Goal: Communication & Community: Answer question/provide support

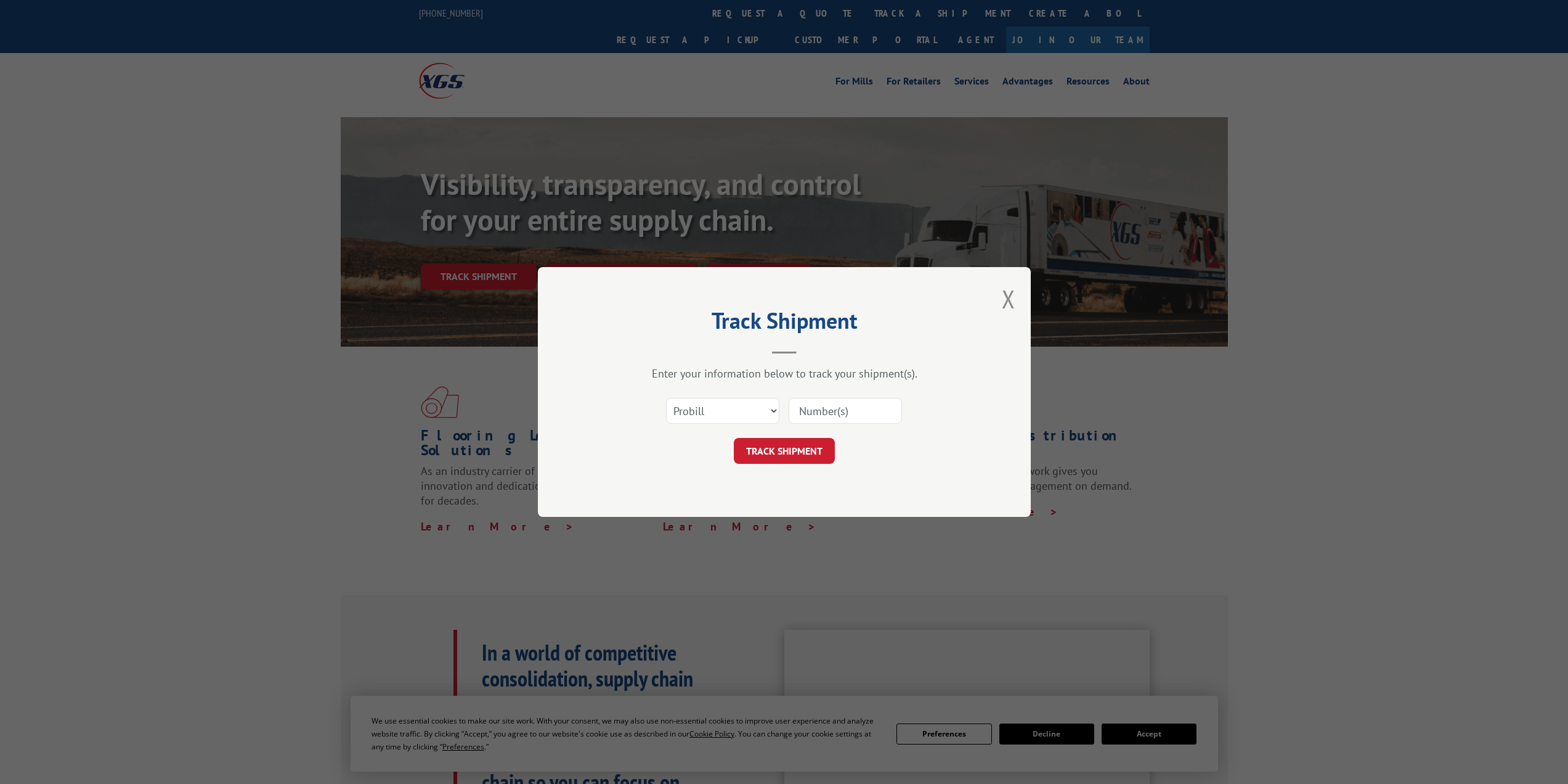
type input "17402369"
click at [801, 452] on button "TRACK SHIPMENT" at bounding box center [784, 451] width 101 height 26
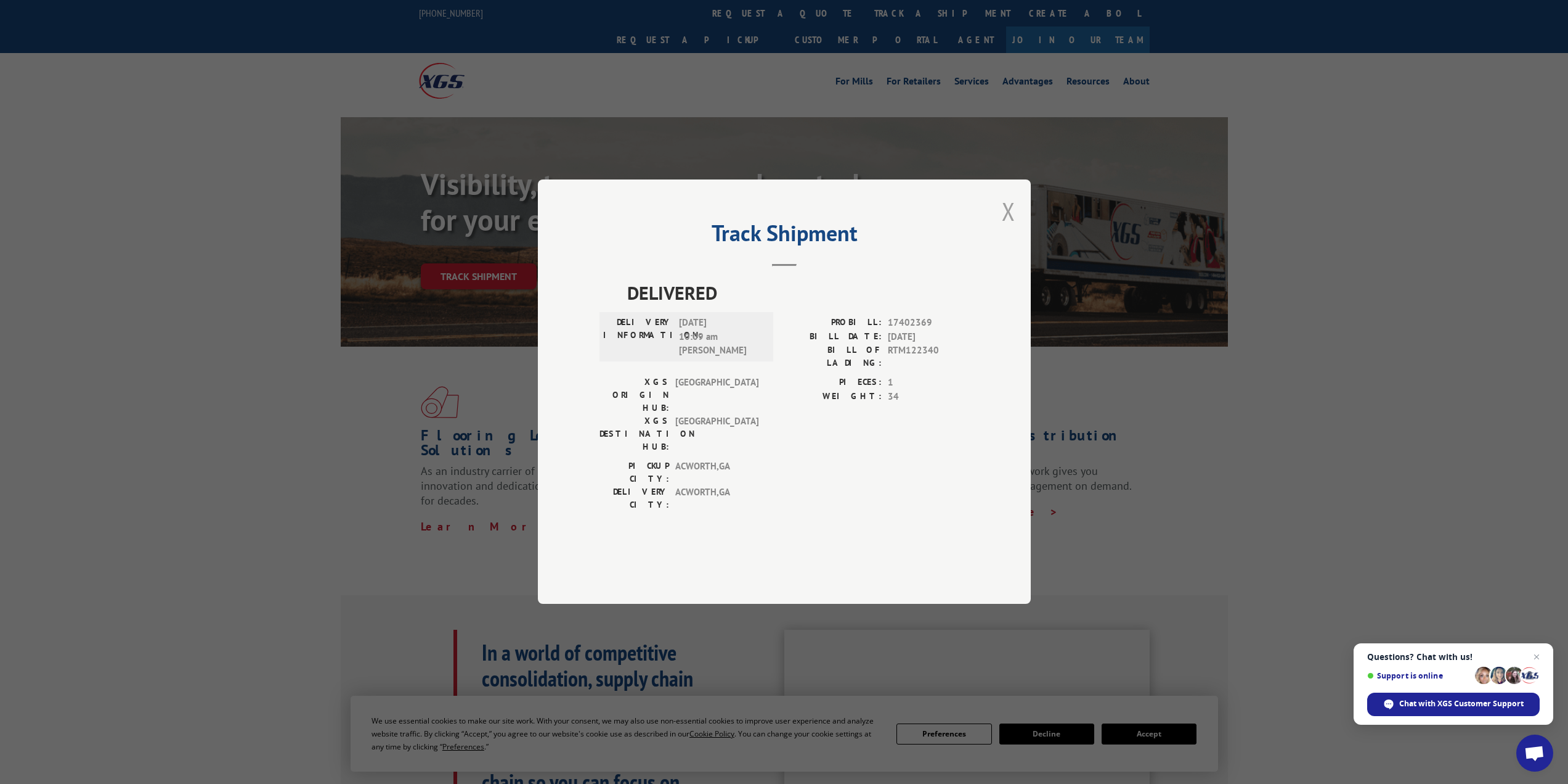
click at [1002, 227] on button "Close modal" at bounding box center [1009, 210] width 13 height 33
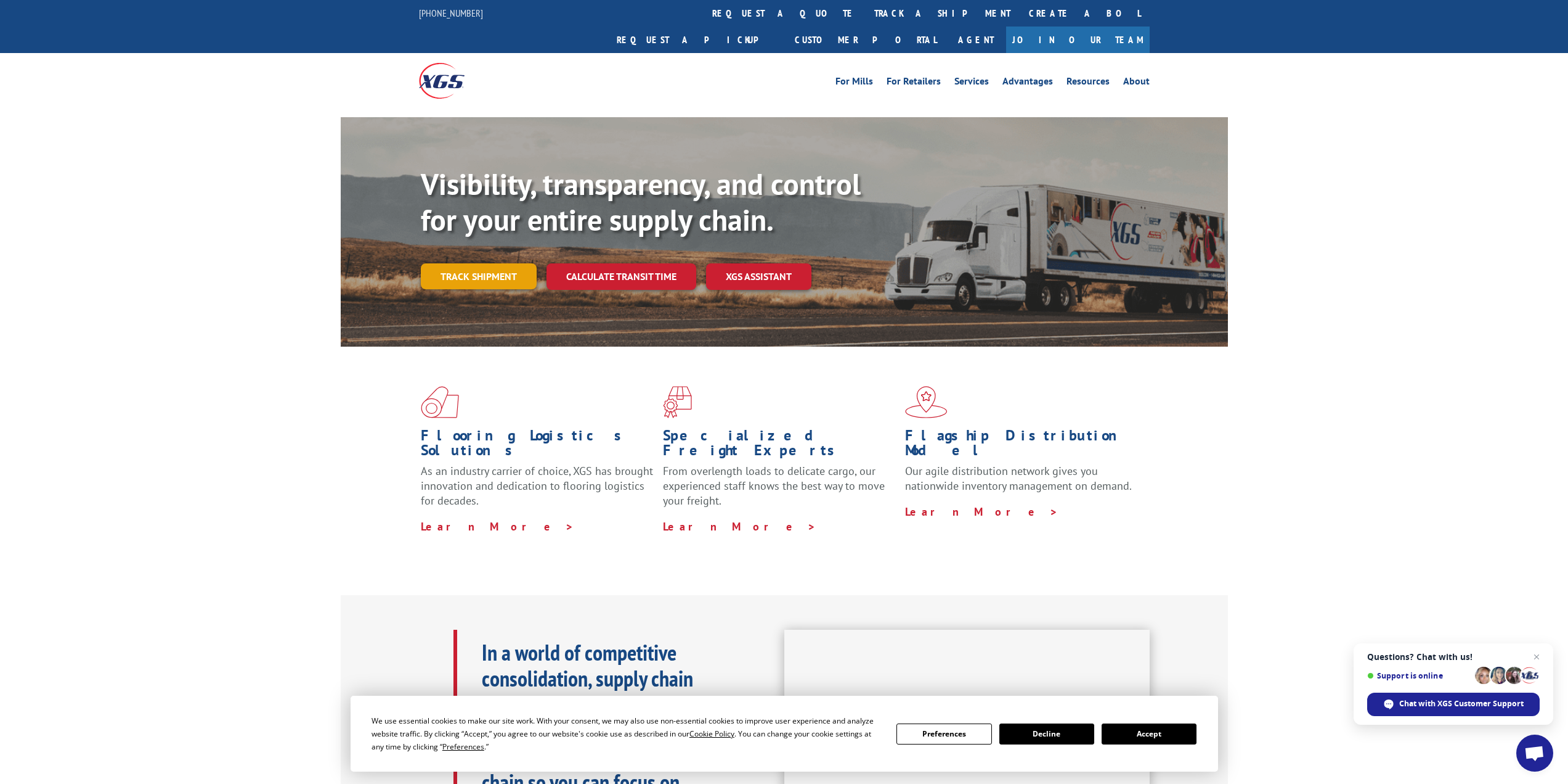
click at [485, 263] on link "Track shipment" at bounding box center [478, 276] width 115 height 26
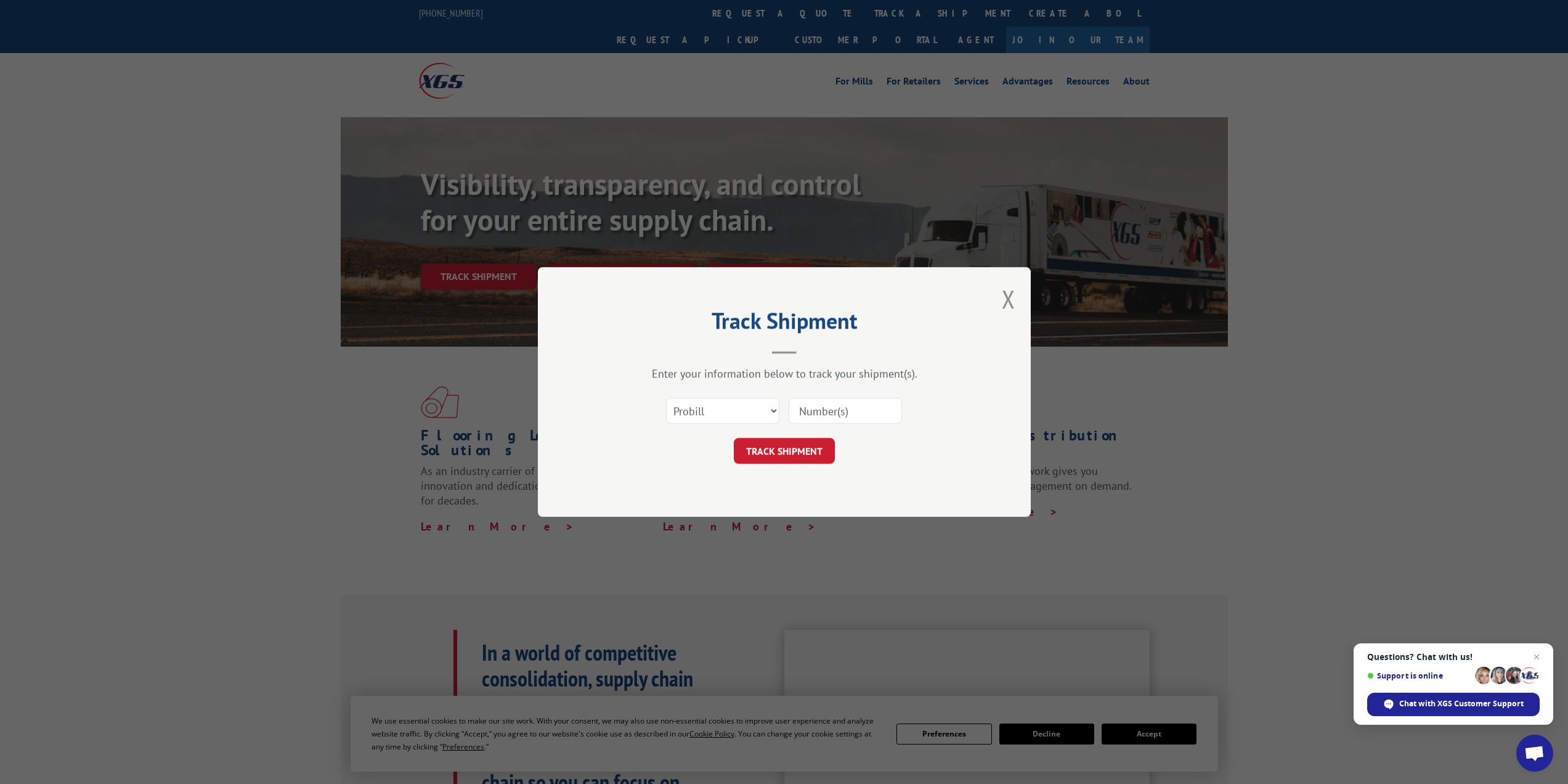
click at [803, 407] on input at bounding box center [845, 411] width 114 height 26
type input "16692526"
click at [837, 401] on input "16692526" at bounding box center [845, 411] width 114 height 26
click at [835, 413] on input "16692526" at bounding box center [845, 411] width 114 height 26
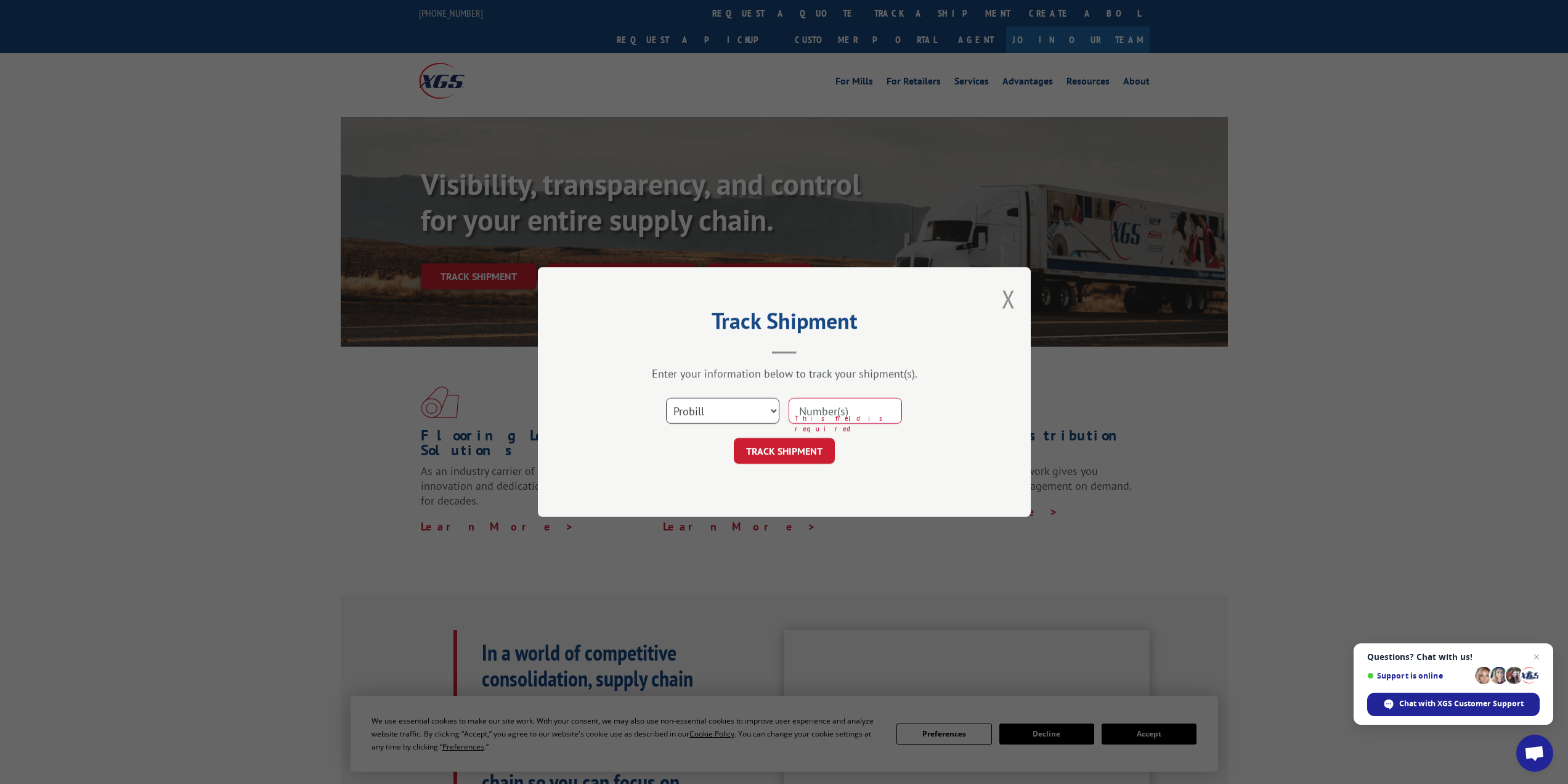
click at [727, 414] on select "Select category... Probill BOL PO" at bounding box center [723, 411] width 114 height 26
select select "bol"
click at [666, 398] on select "Select category... Probill BOL PO" at bounding box center [723, 411] width 114 height 26
click at [812, 407] on input at bounding box center [845, 411] width 114 height 26
type input "17402369"
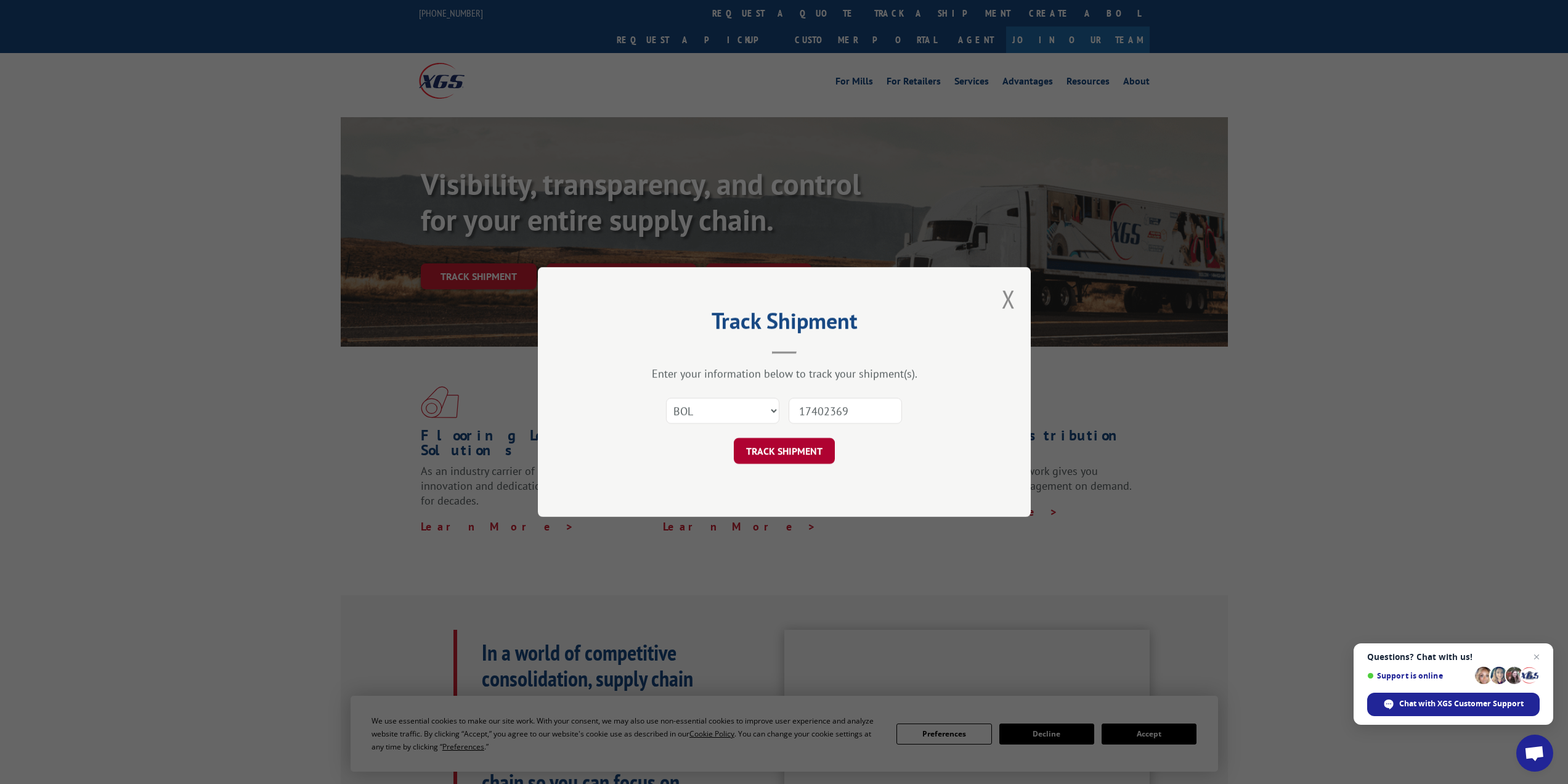
click at [790, 450] on button "TRACK SHIPMENT" at bounding box center [784, 451] width 101 height 26
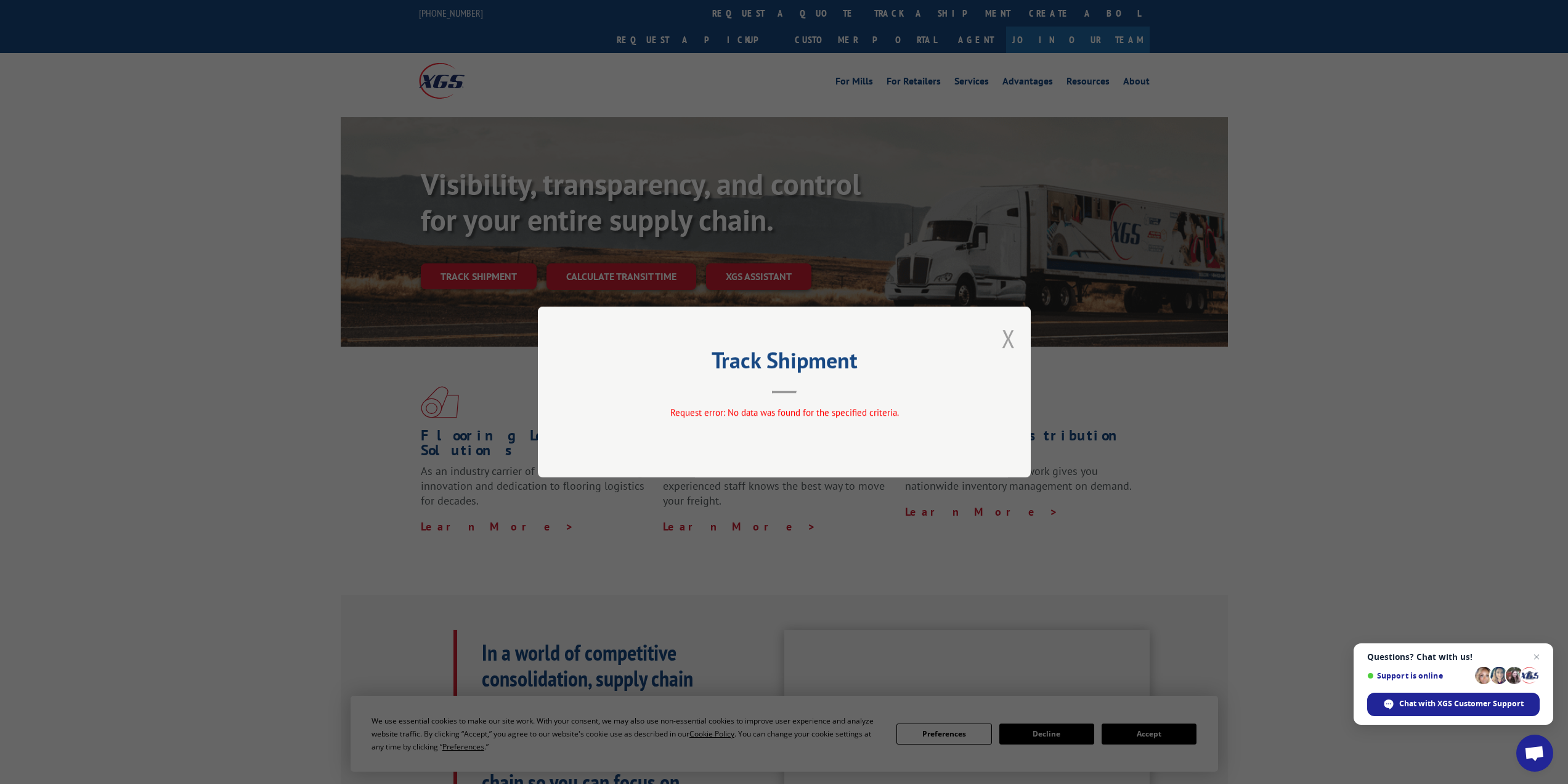
click at [1004, 343] on button "Close modal" at bounding box center [1009, 338] width 13 height 33
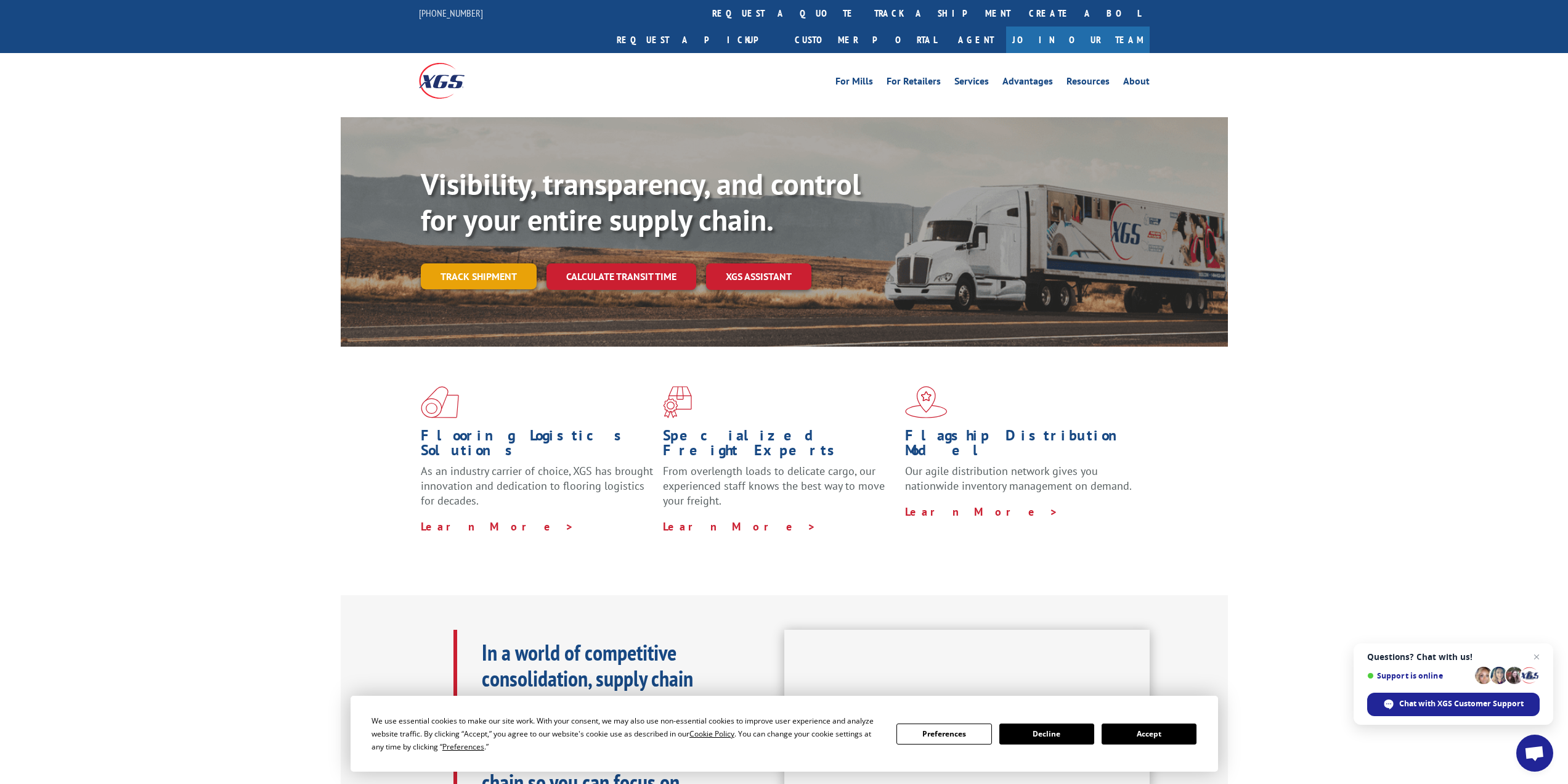
click at [465, 263] on link "Track shipment" at bounding box center [478, 276] width 115 height 26
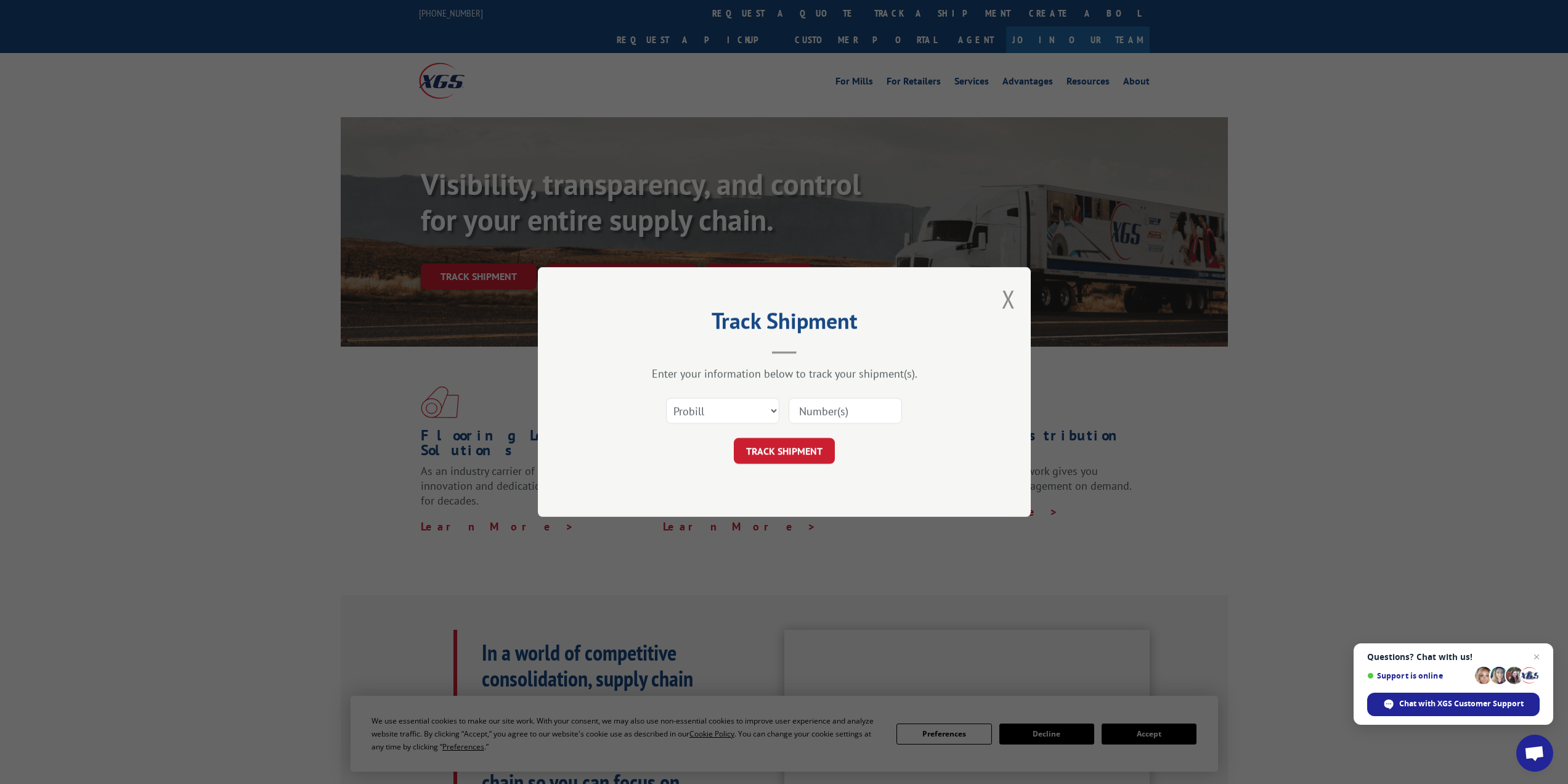
click at [830, 408] on input at bounding box center [845, 411] width 114 height 26
type input "17402369"
click at [784, 452] on button "TRACK SHIPMENT" at bounding box center [784, 451] width 101 height 26
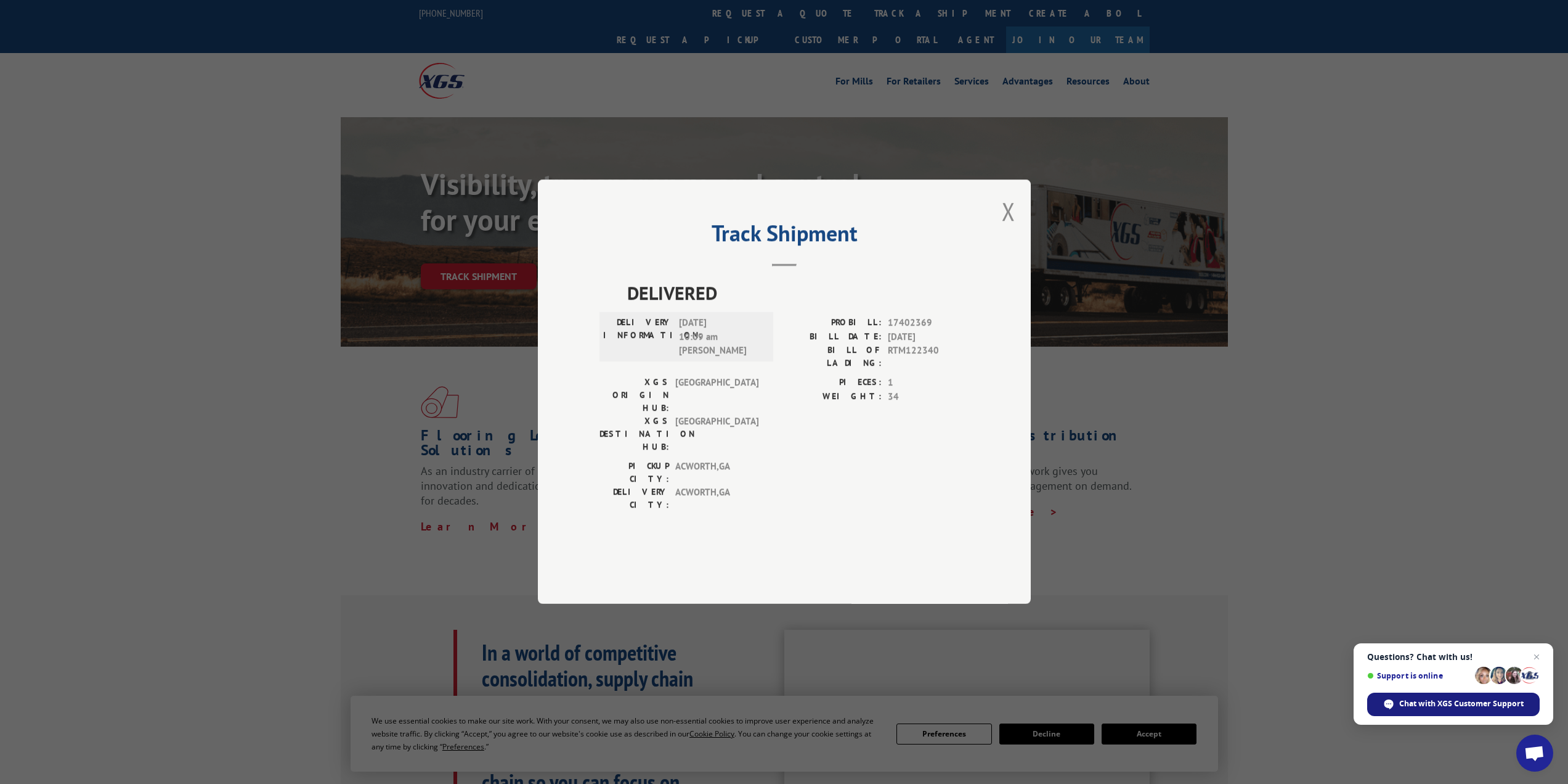
click at [1445, 702] on span "Chat with XGS Customer Support" at bounding box center [1461, 703] width 125 height 11
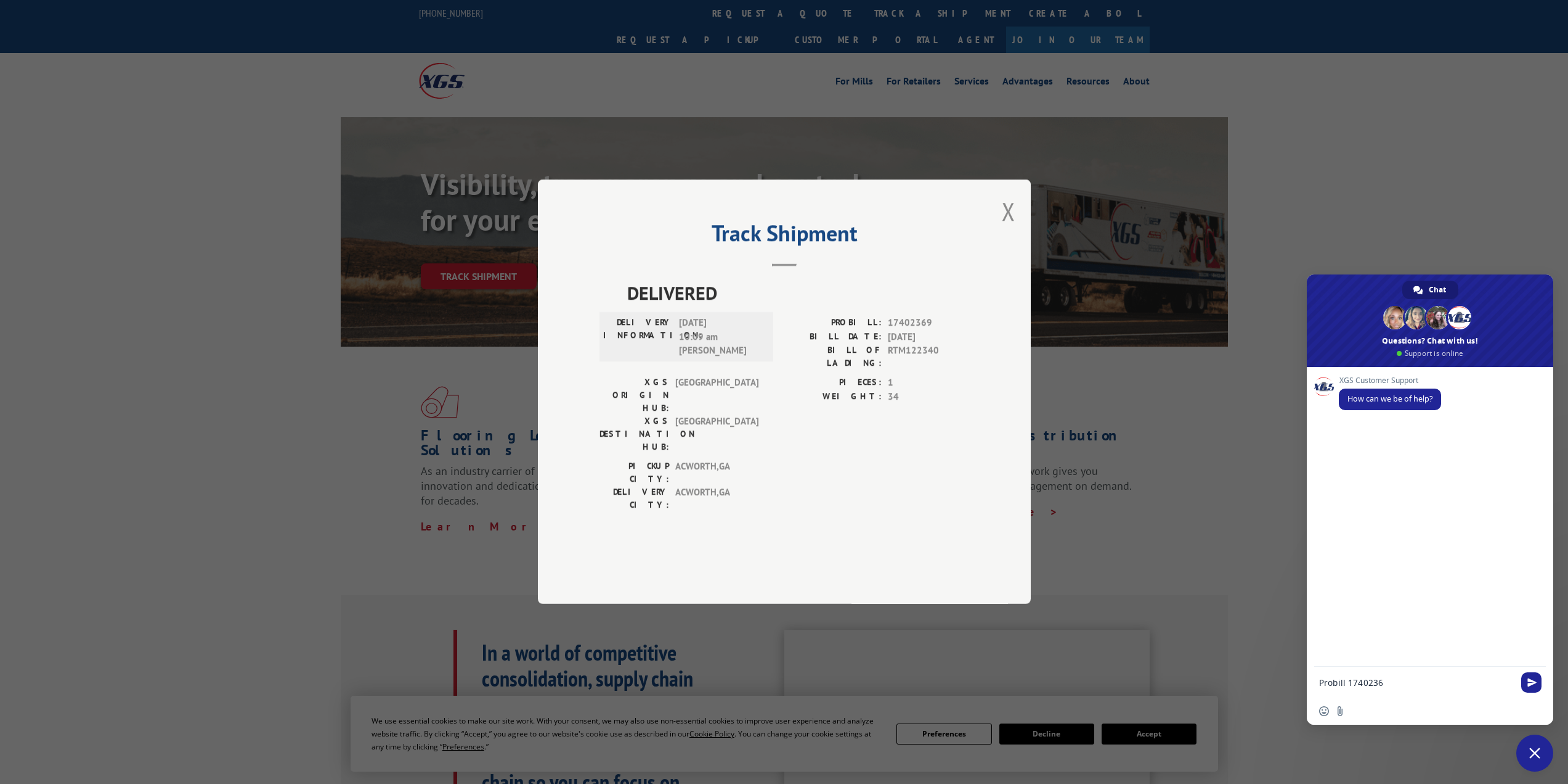
type textarea "Probill 17402369"
type textarea "b"
type textarea "need proof of delivery to [GEOGRAPHIC_DATA], [GEOGRAPHIC_DATA]"
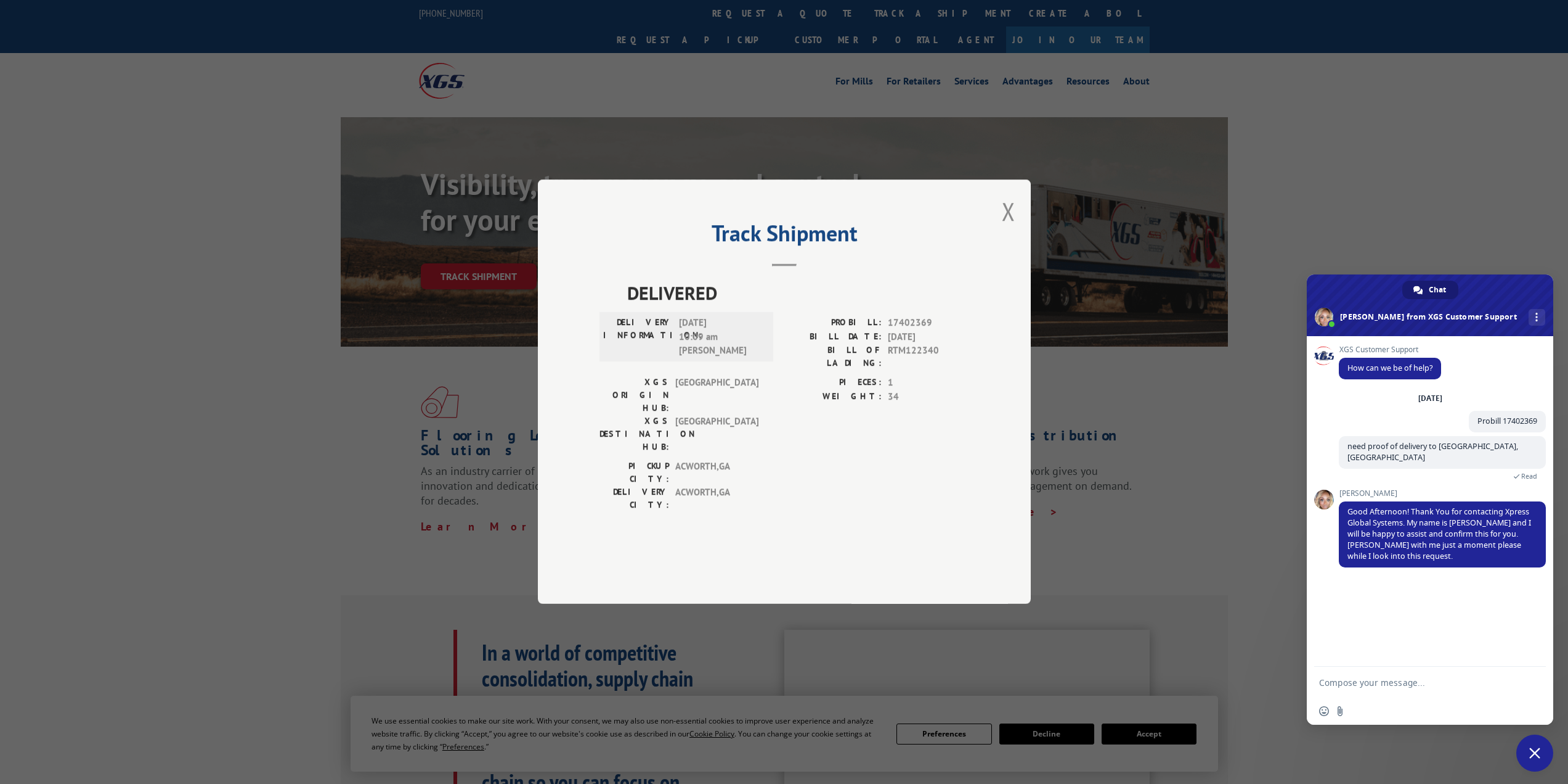
click at [1359, 681] on textarea "Compose your message..." at bounding box center [1416, 683] width 194 height 11
type textarea "ok thank [PERSON_NAME]"
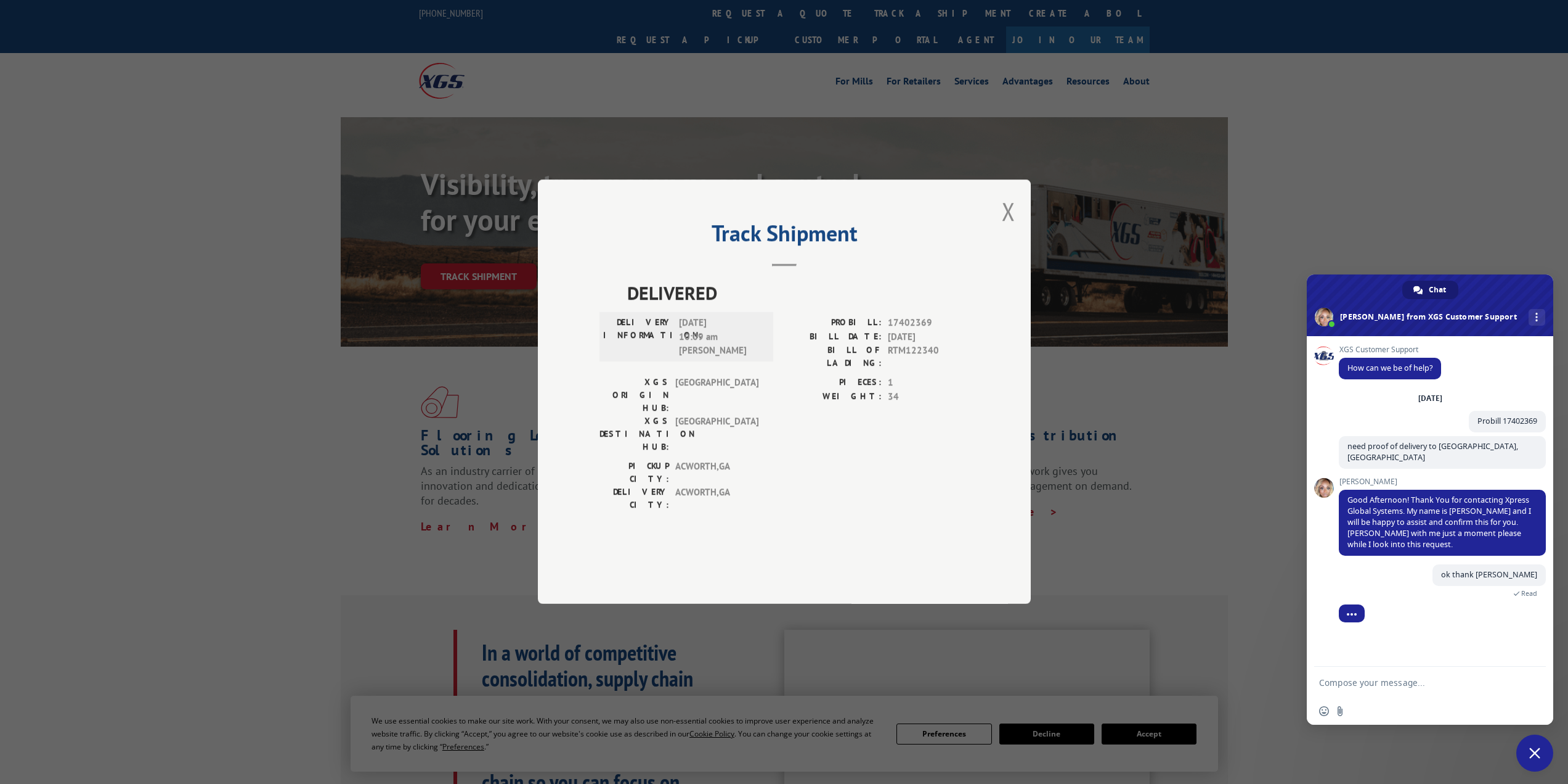
click at [1377, 684] on textarea "Compose your message..." at bounding box center [1416, 683] width 194 height 11
click at [1380, 681] on textarea "Compose your message..." at bounding box center [1416, 683] width 194 height 11
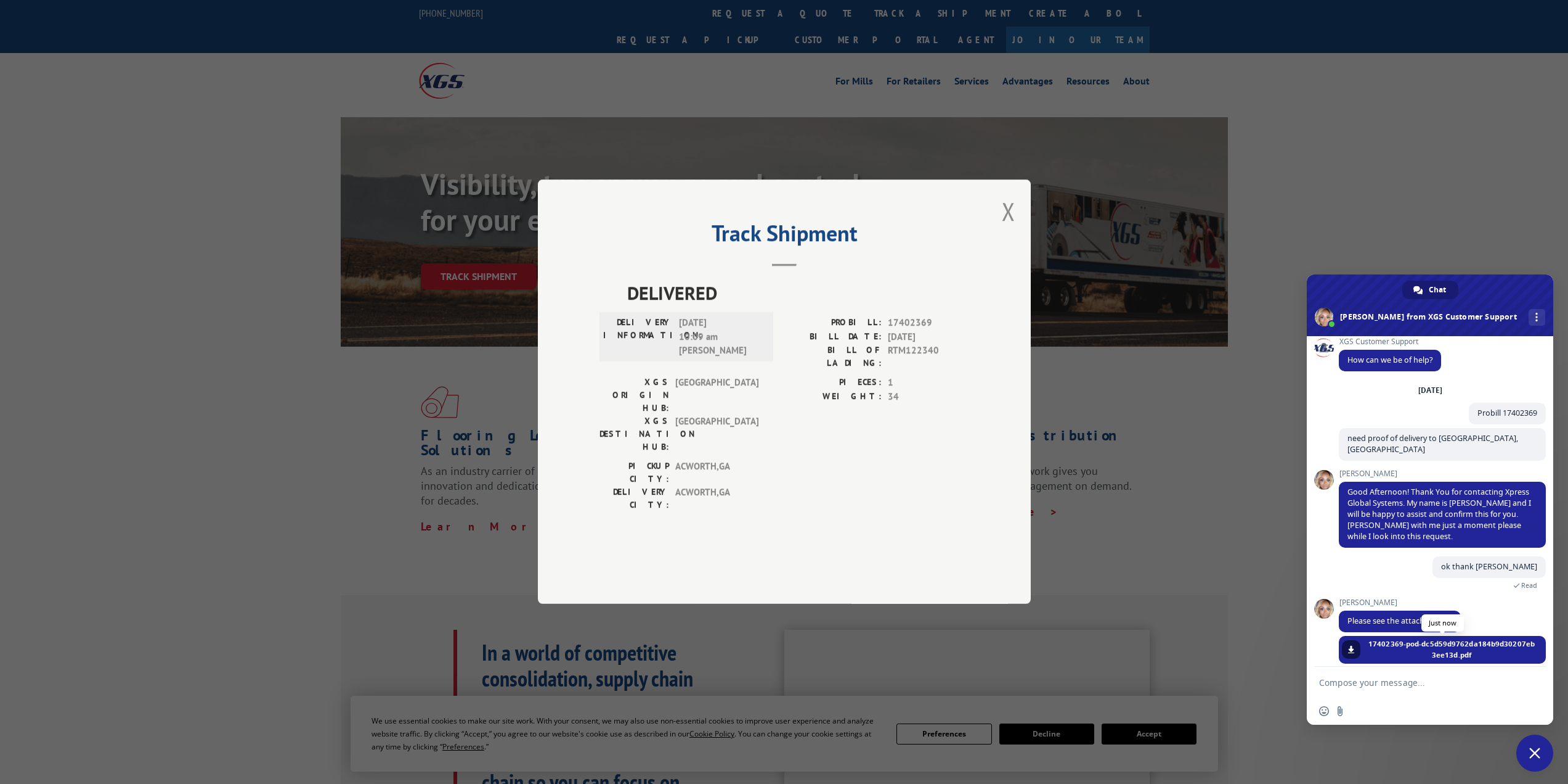
click at [1438, 638] on span "17402369-pod-dc5d59d9762da184b9d30207eb3ee13d.pdf" at bounding box center [1451, 650] width 170 height 23
click at [1350, 645] on span at bounding box center [1351, 649] width 8 height 8
click at [1408, 684] on textarea "Compose your message..." at bounding box center [1416, 683] width 194 height 11
type textarea "thank you!"
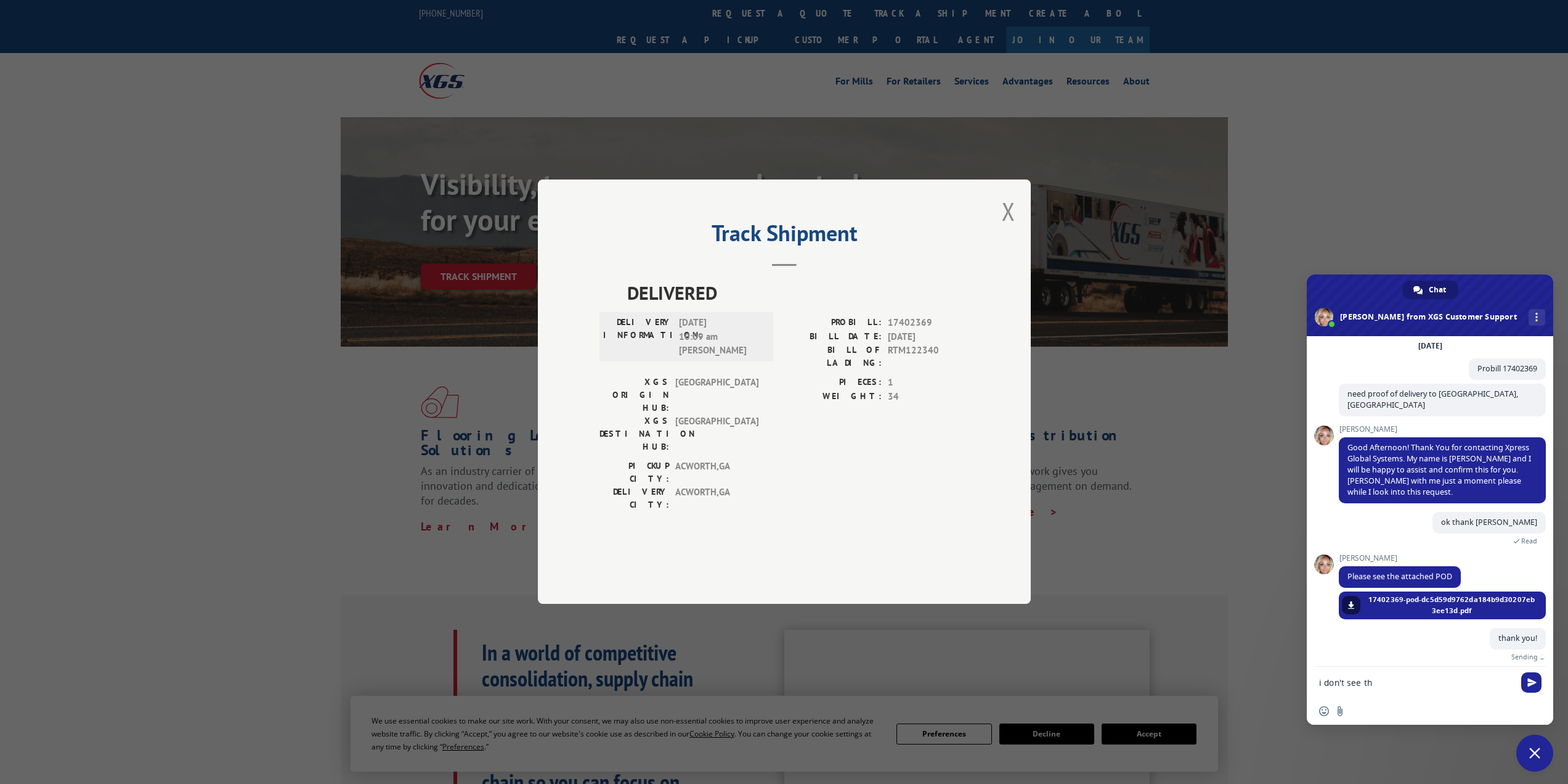
scroll to position [38, 0]
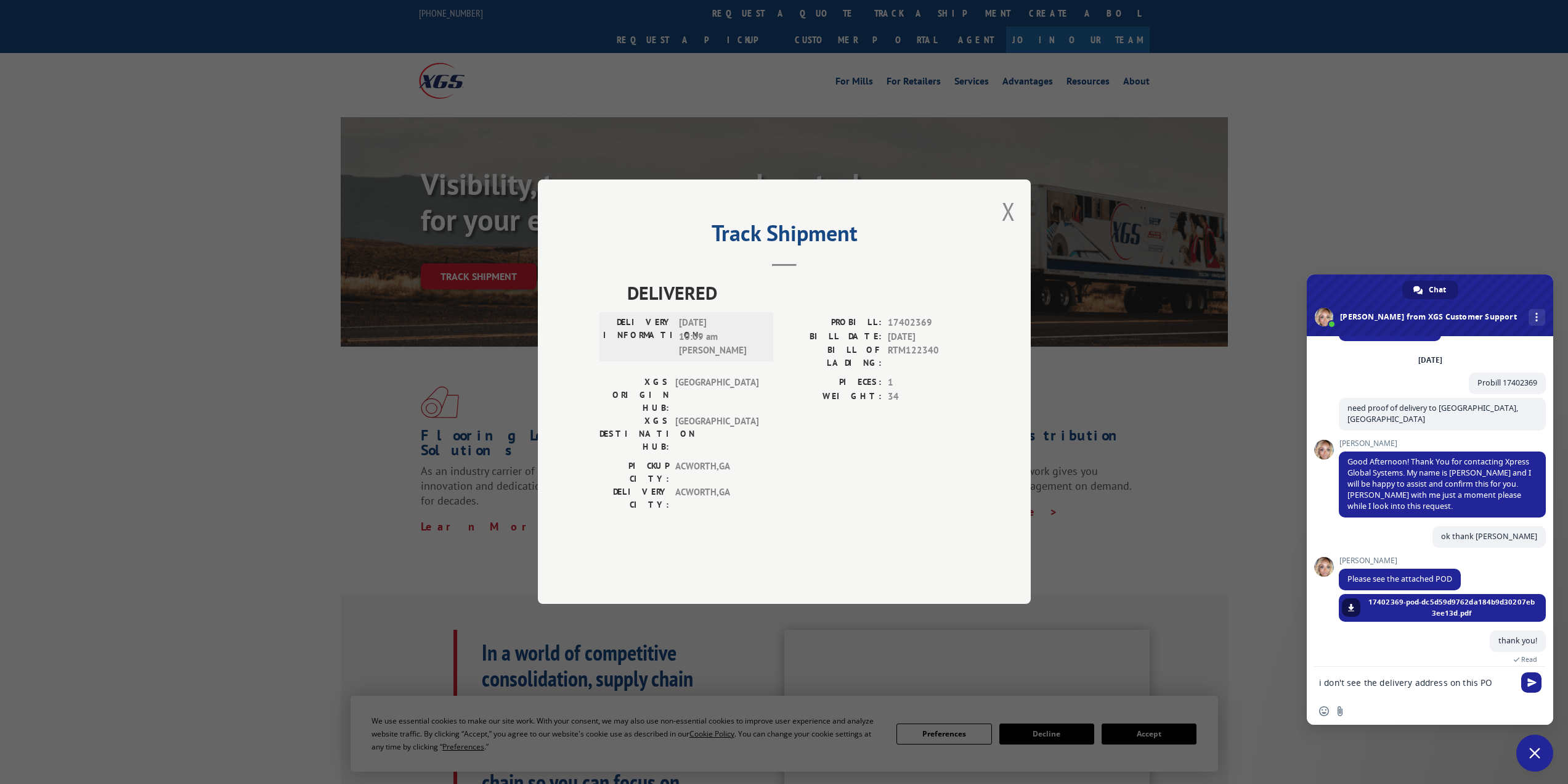
type textarea "i don't see the delivery address on this POD"
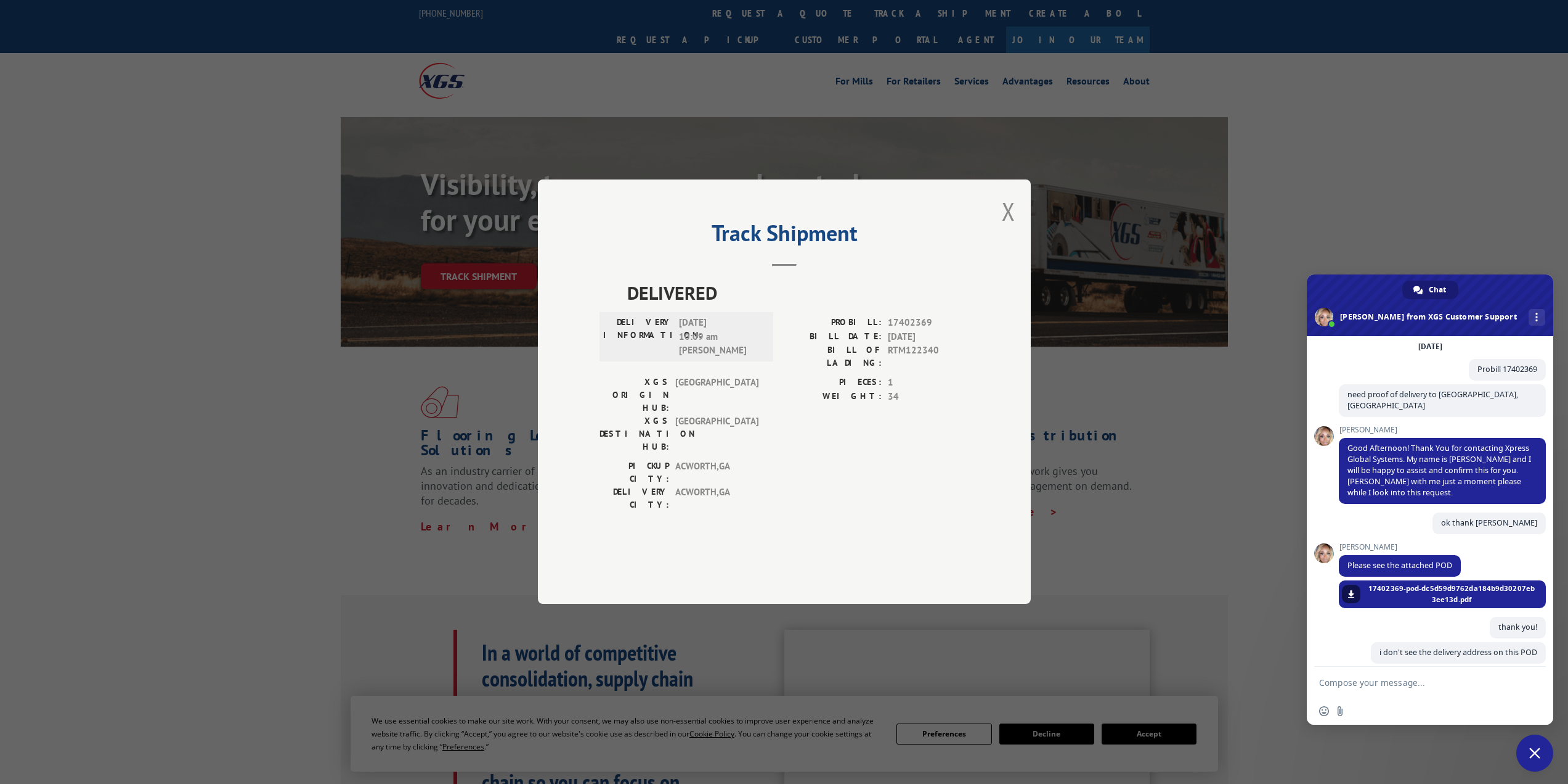
scroll to position [64, 0]
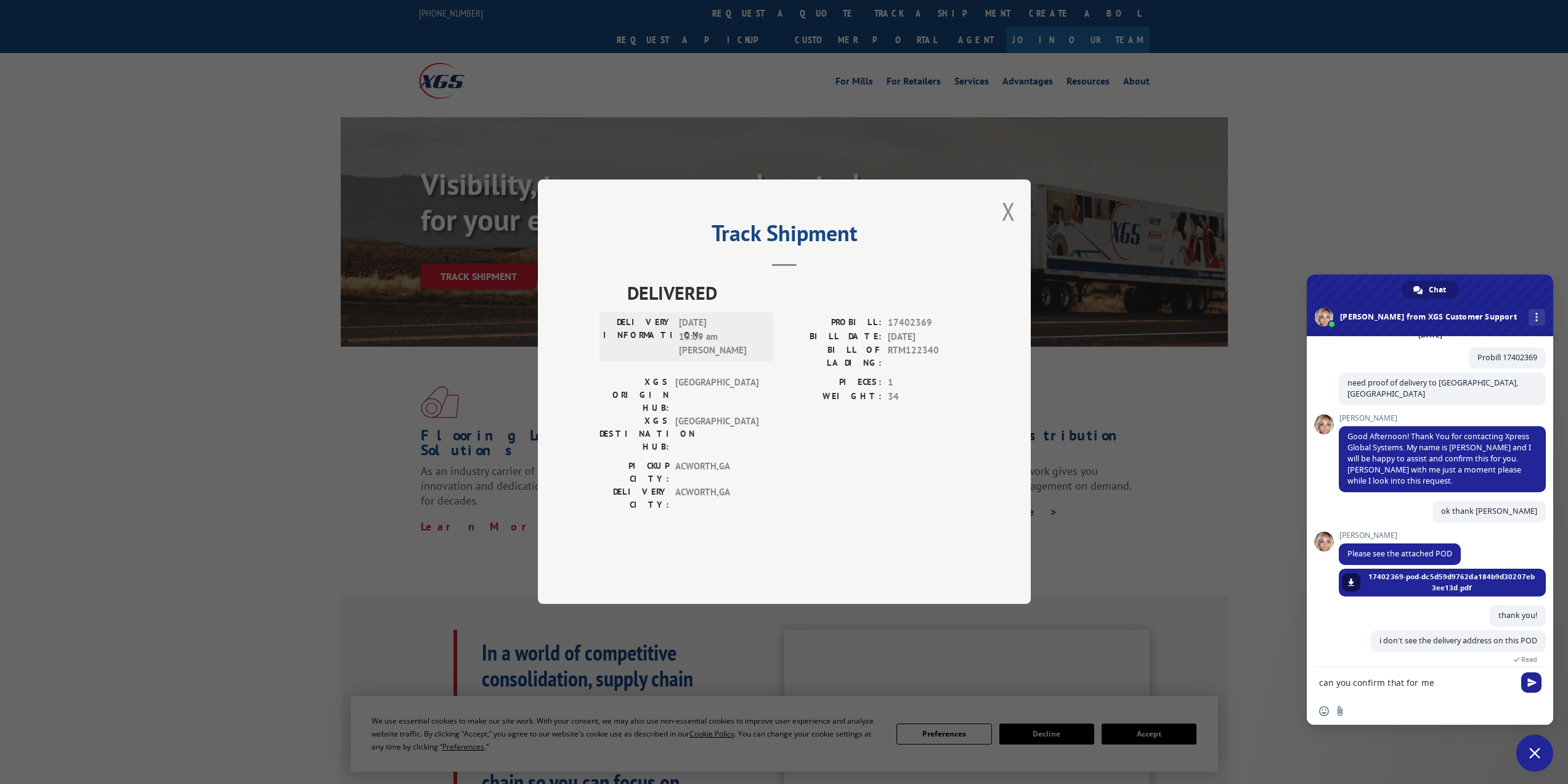
type textarea "can you confirm that for me?"
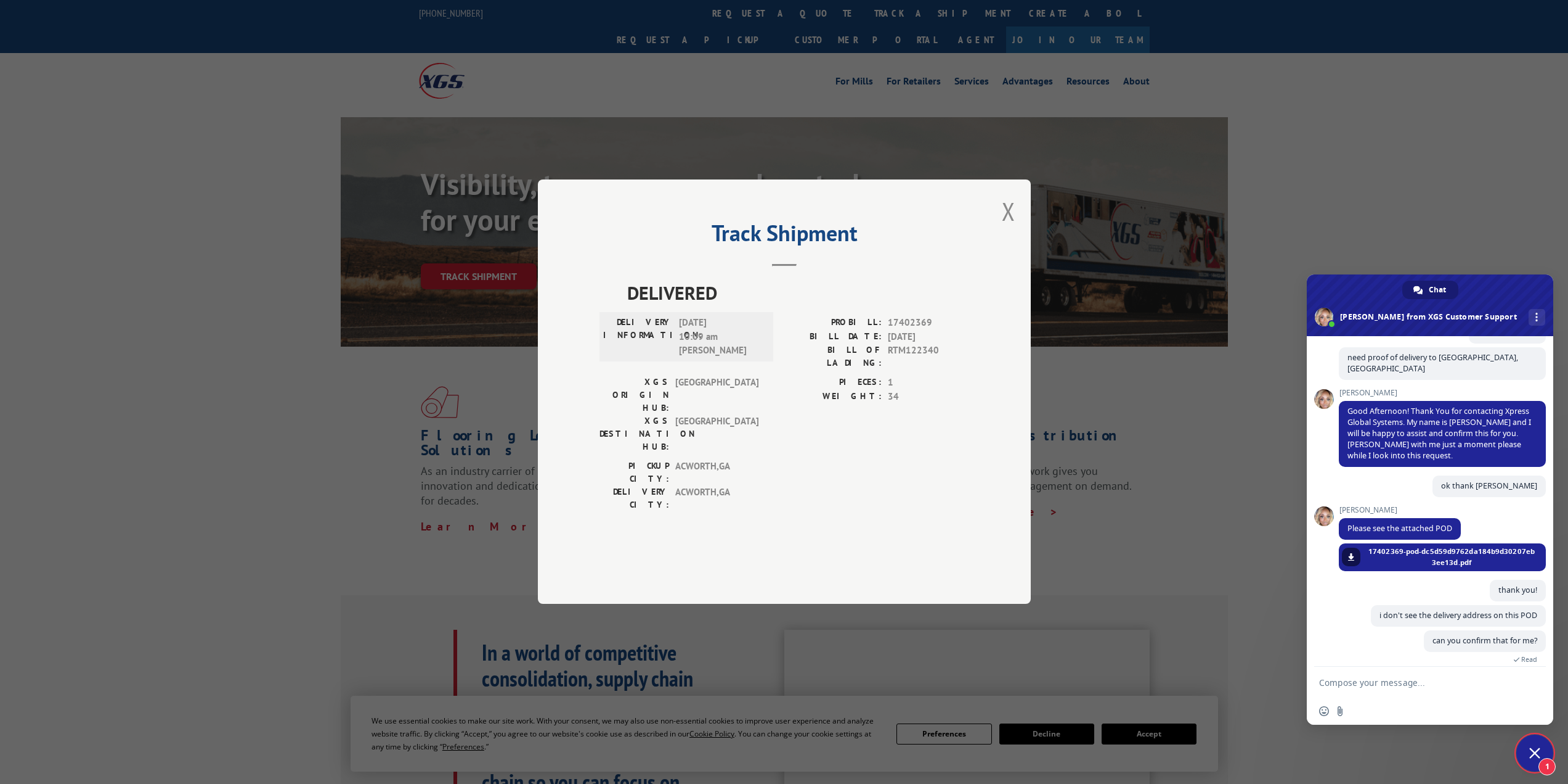
scroll to position [143, 0]
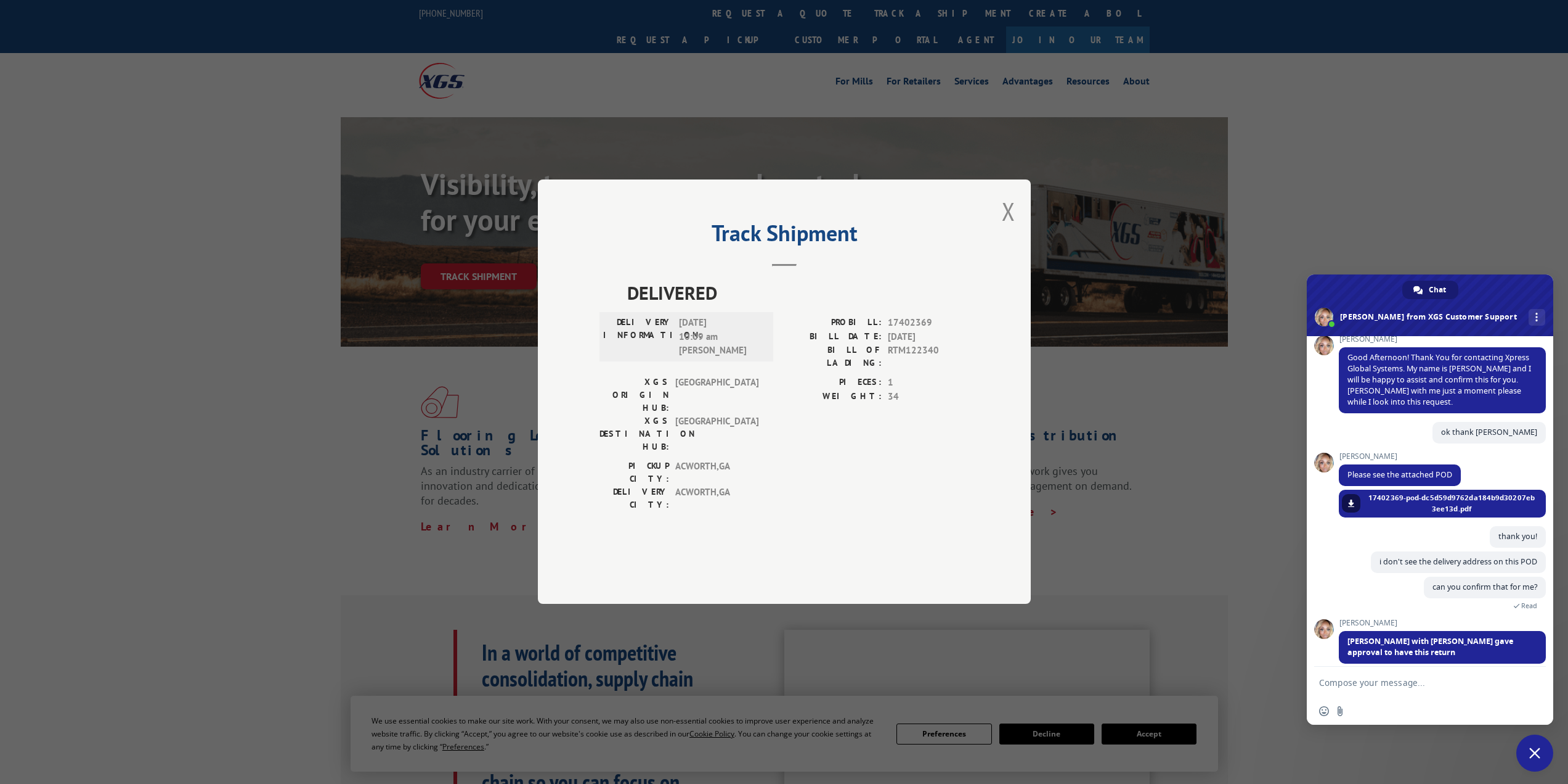
click at [1361, 679] on textarea "Compose your message..." at bounding box center [1416, 683] width 194 height 11
type textarea "Hmm ok, so it was delivered but then returned? Did it ever make it to [GEOGRAPH…"
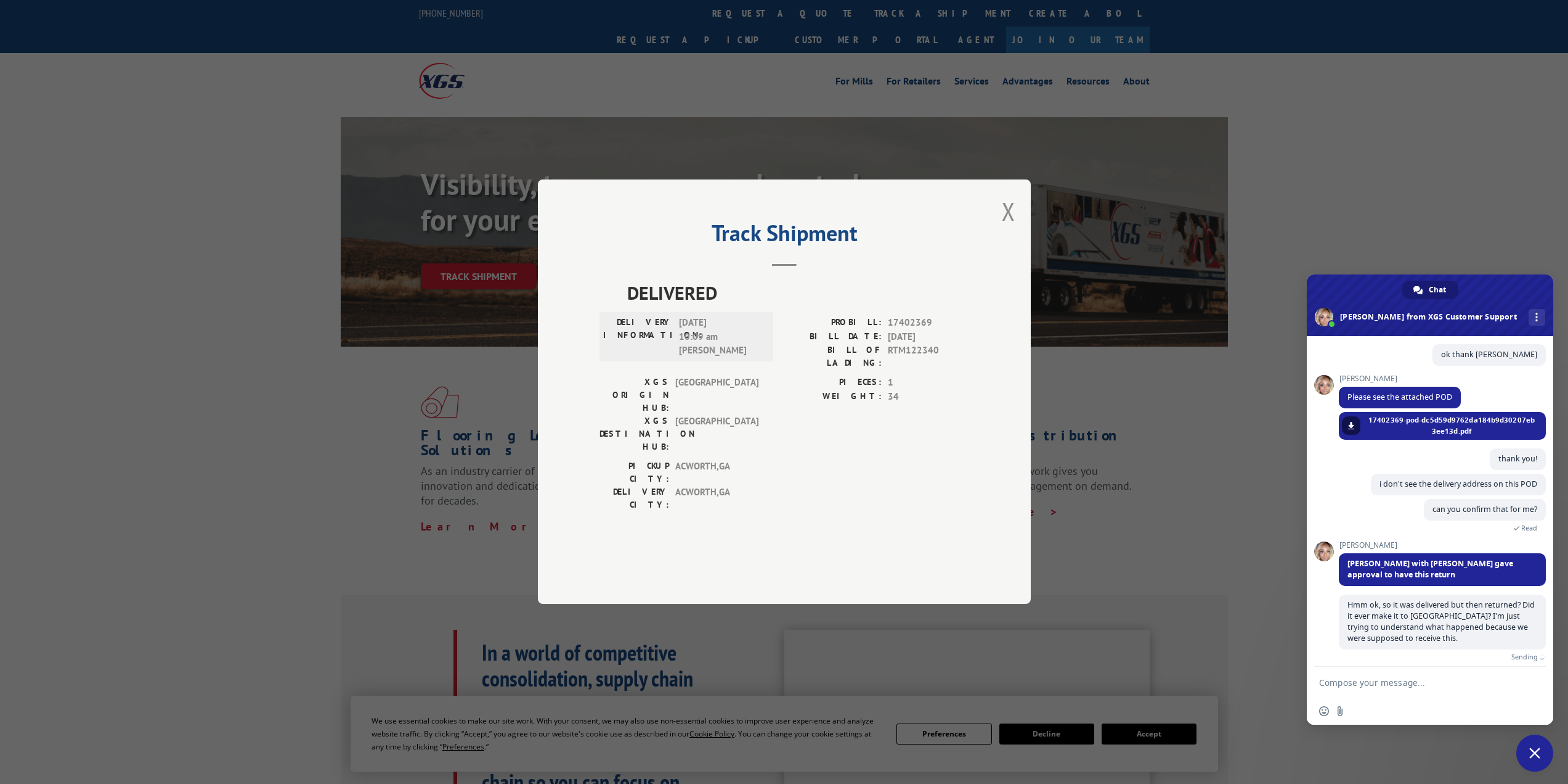
scroll to position [206, 0]
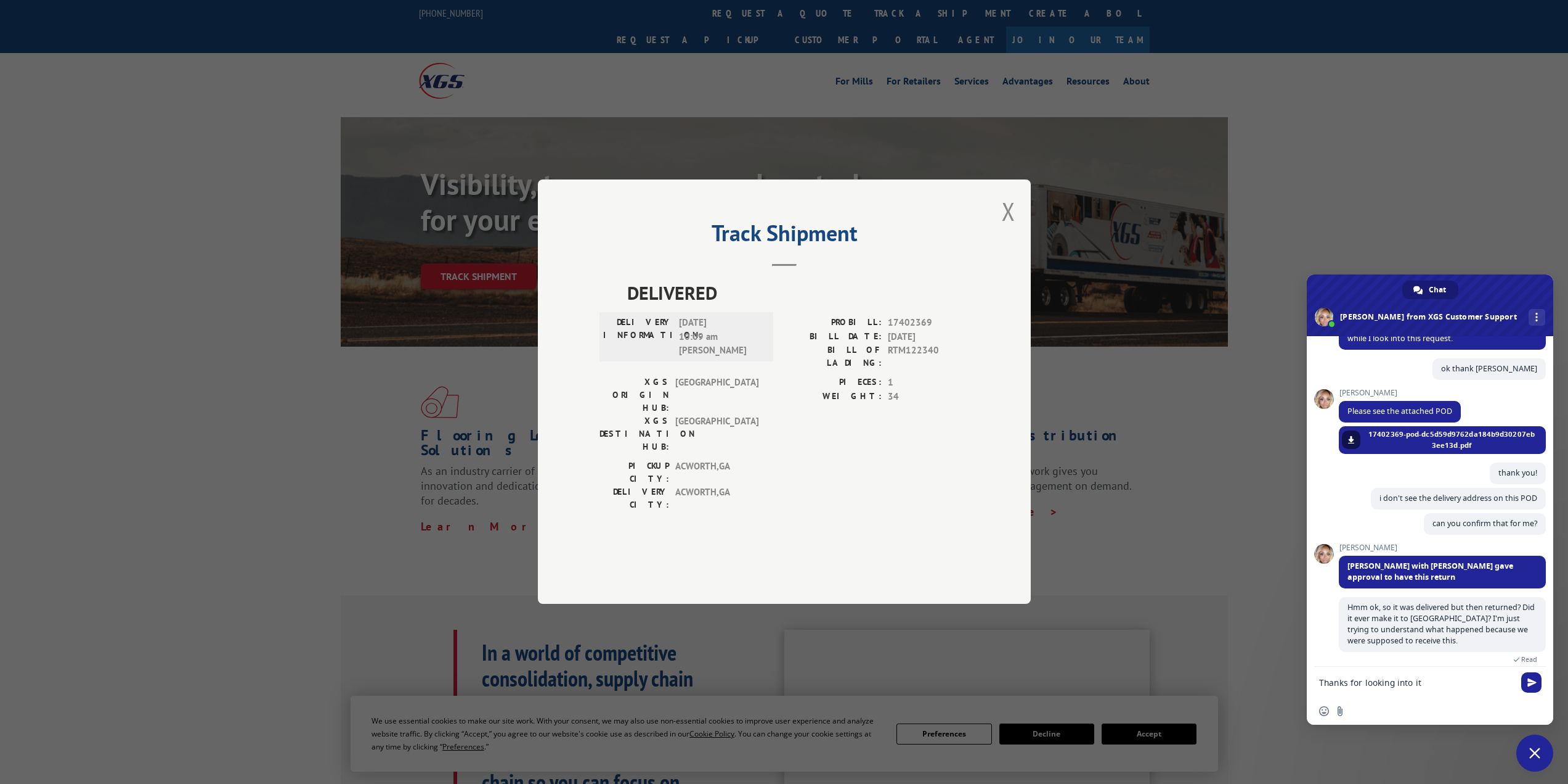
type textarea "Thanks for looking into it!"
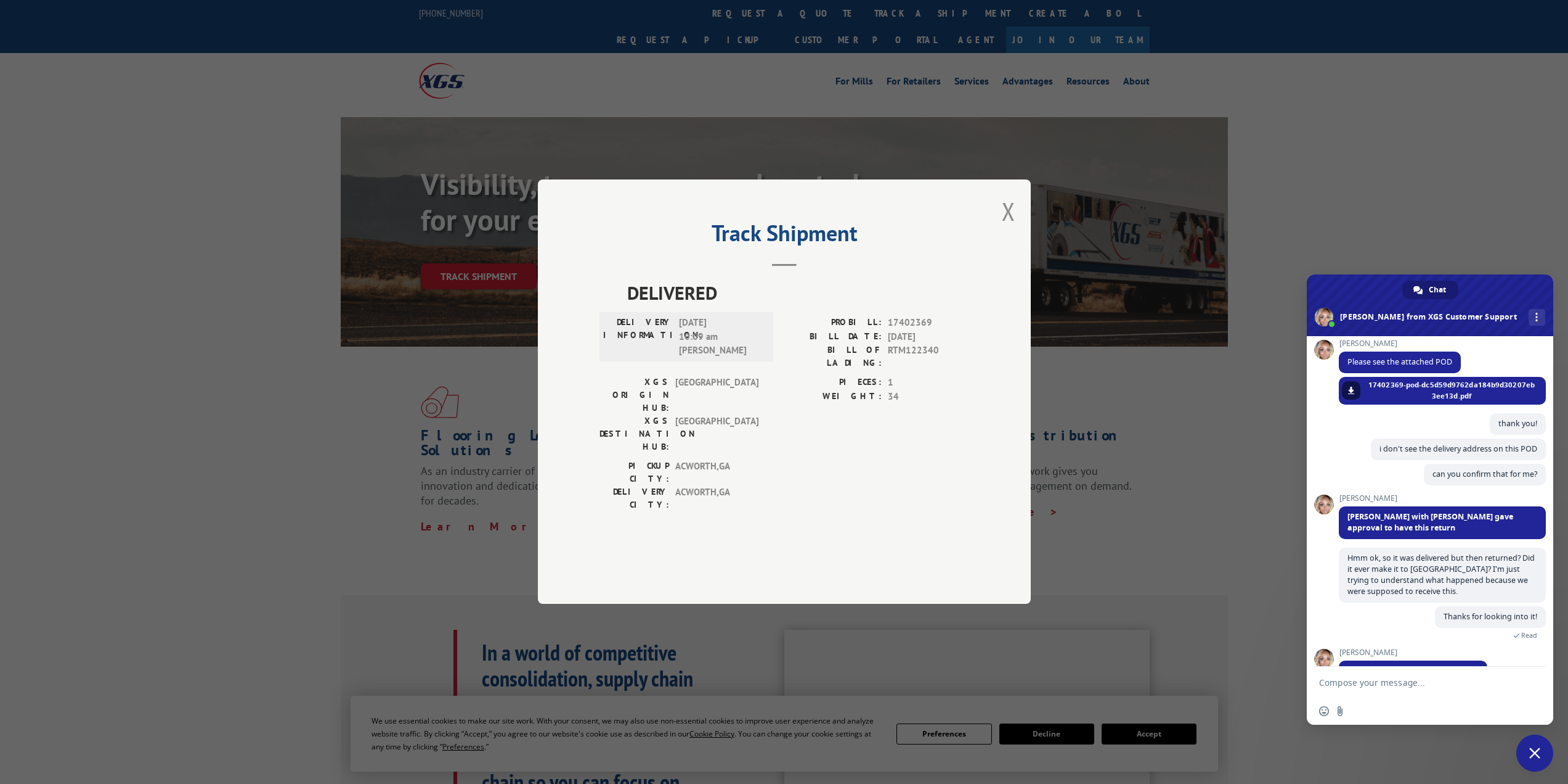
scroll to position [274, 0]
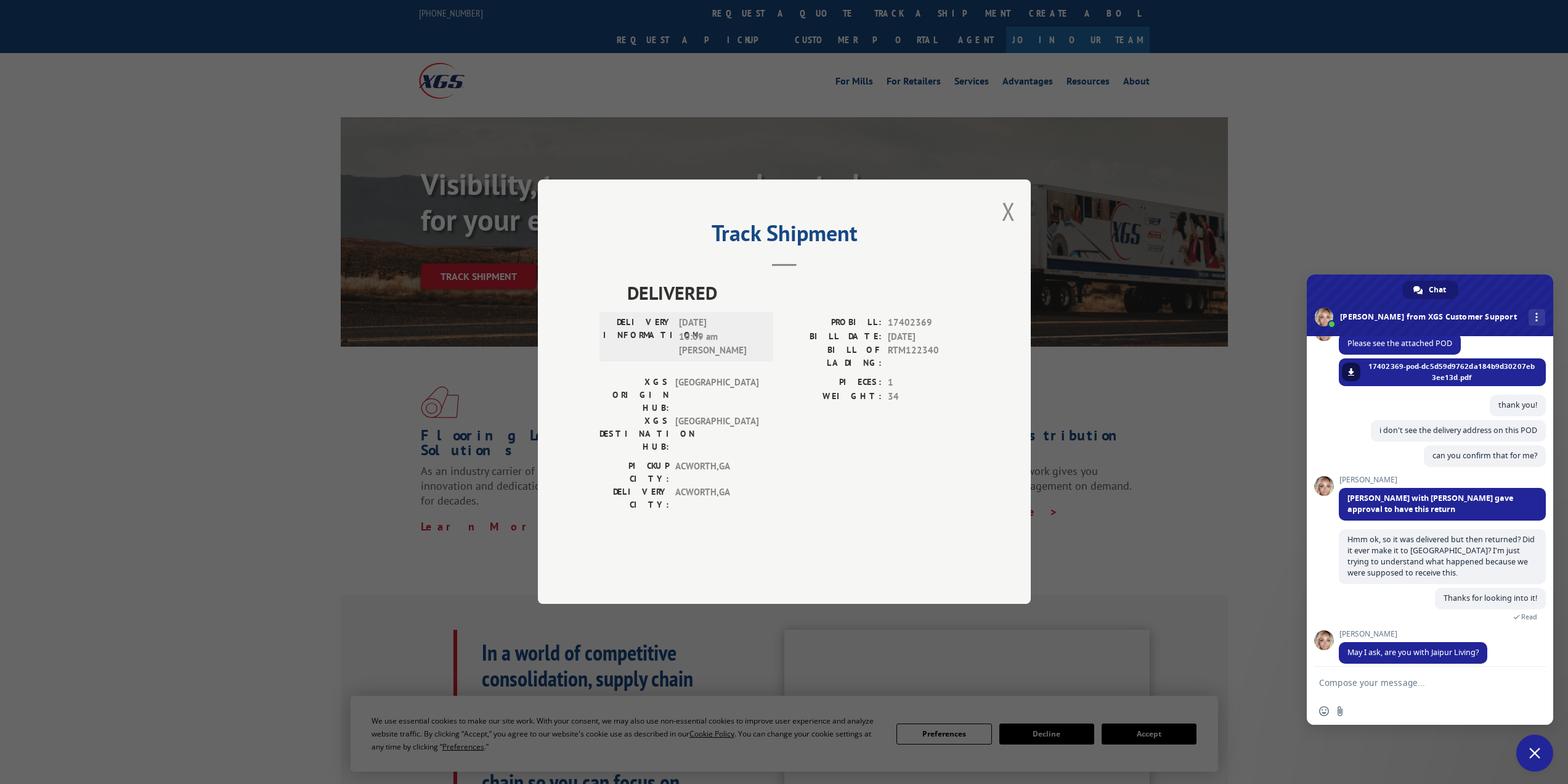
click at [1364, 682] on textarea "Compose your message..." at bounding box center [1416, 683] width 194 height 11
type textarea "No, I am with [PERSON_NAME] Interior Design (we ordered the rug pad)"
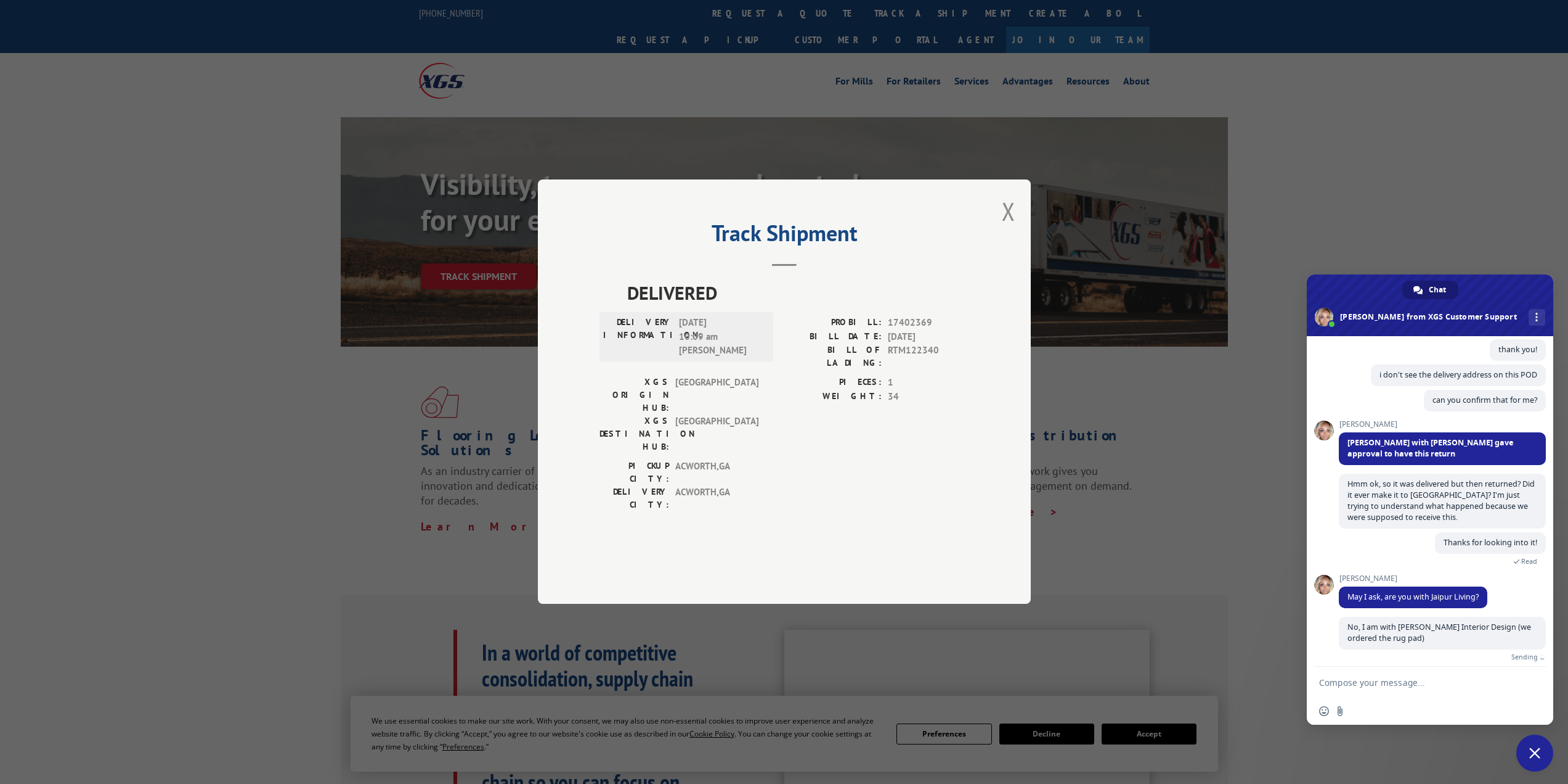
scroll to position [315, 0]
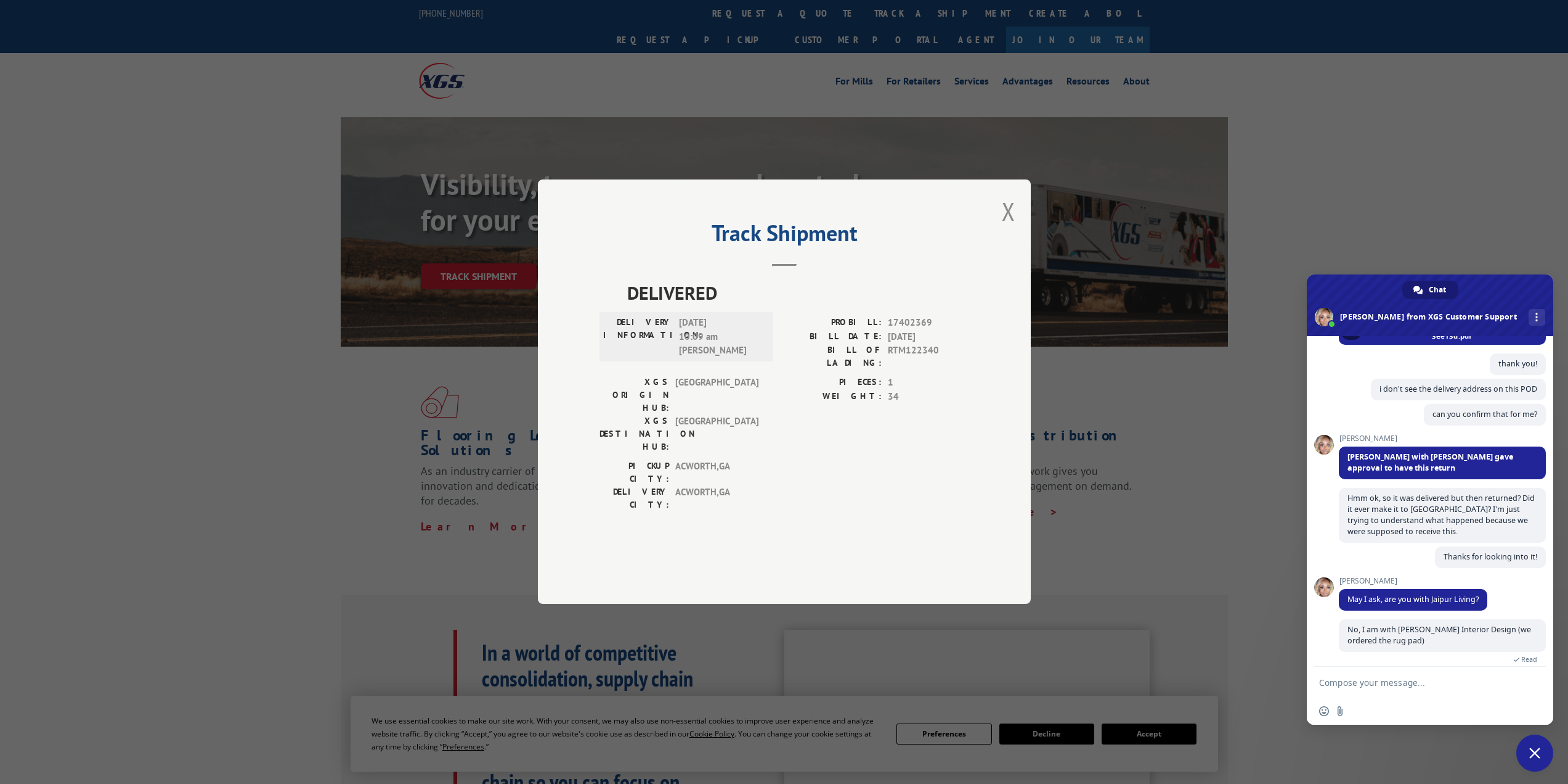
click at [1402, 679] on textarea "Compose your message..." at bounding box center [1416, 683] width 194 height 11
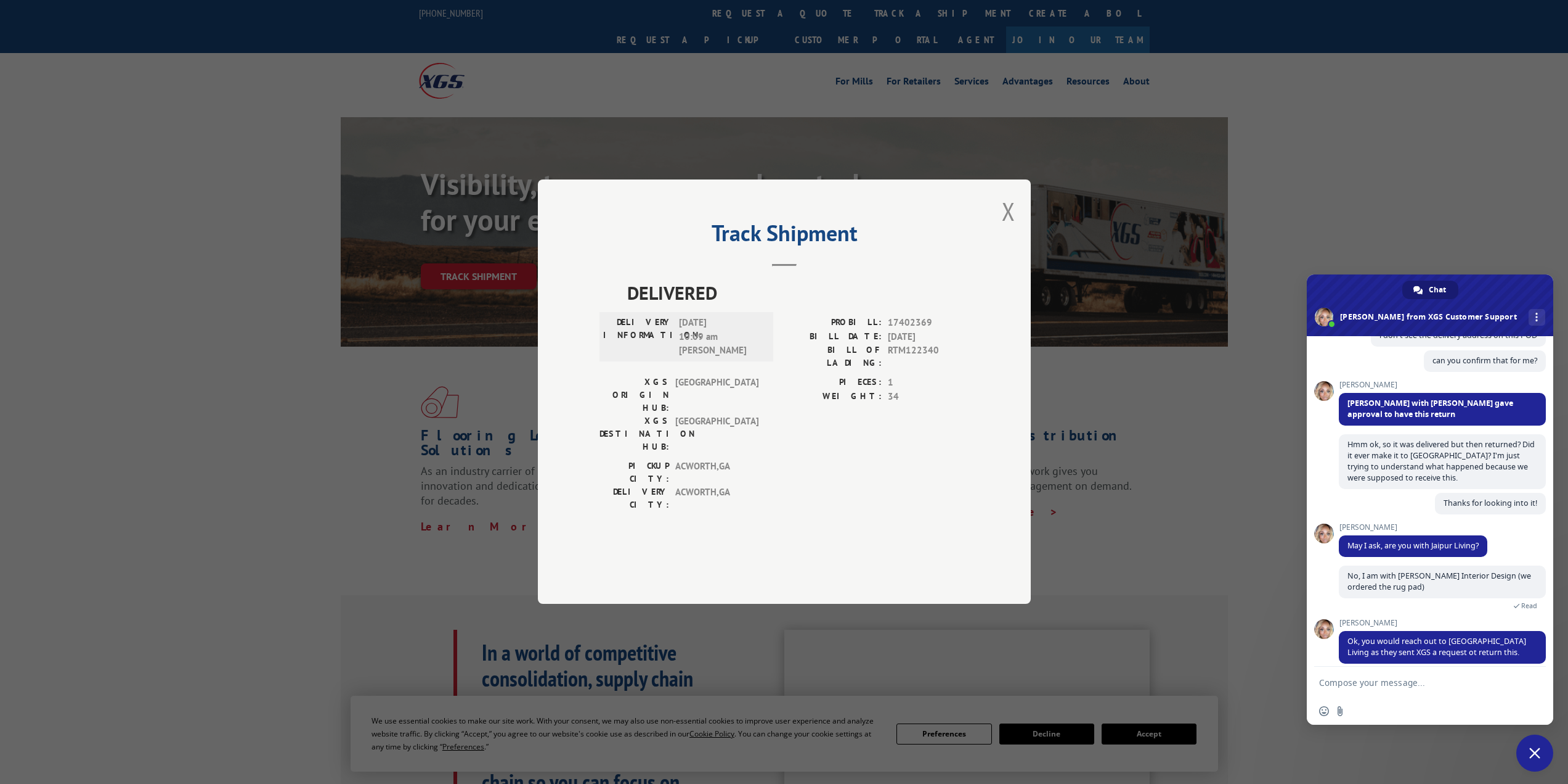
click at [1380, 691] on form at bounding box center [1416, 683] width 194 height 33
click at [1417, 682] on textarea "Compose your message..." at bounding box center [1416, 683] width 194 height 11
type textarea "ok, thank you!"
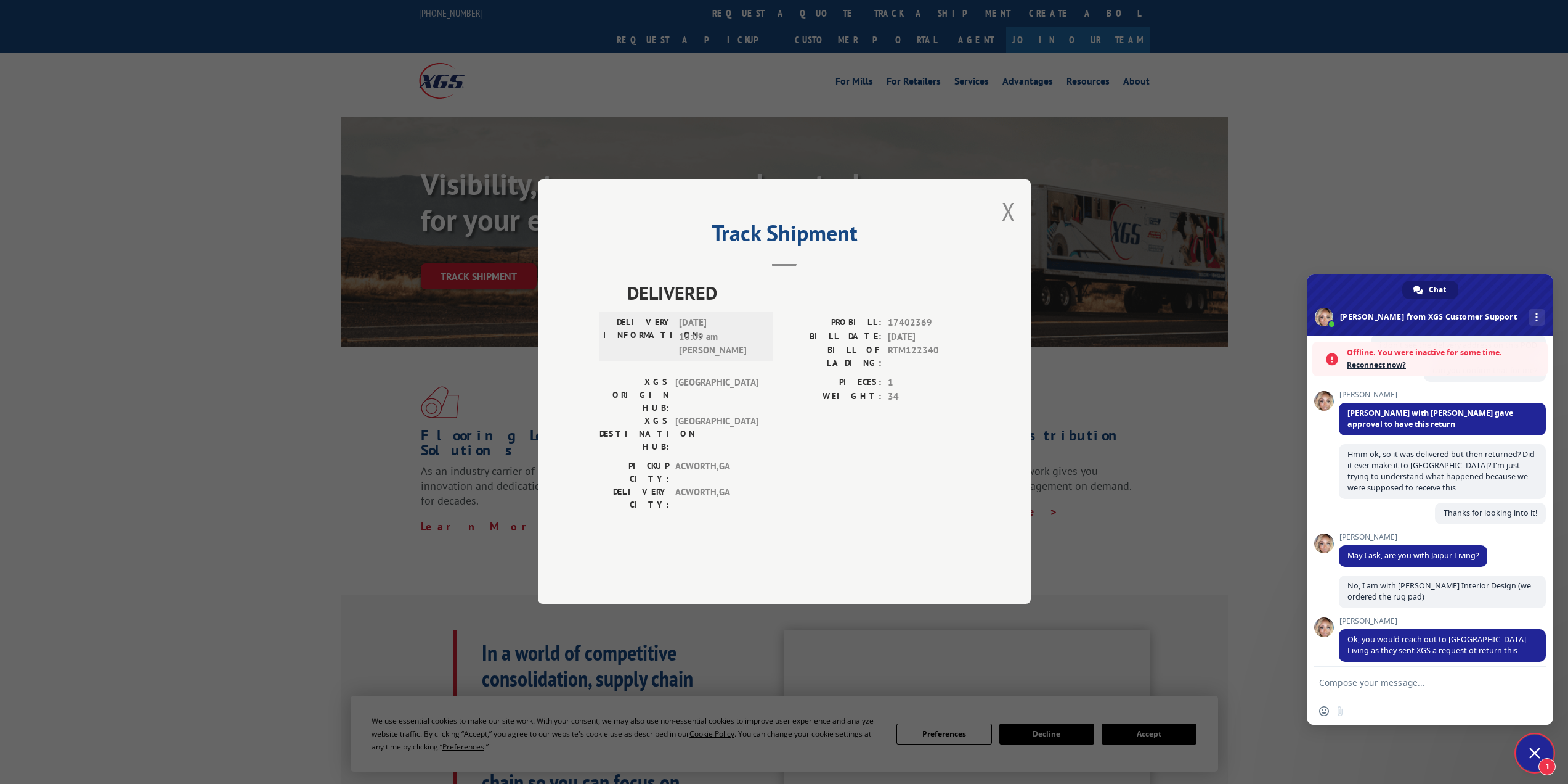
scroll to position [523, 0]
